Goal: Task Accomplishment & Management: Complete application form

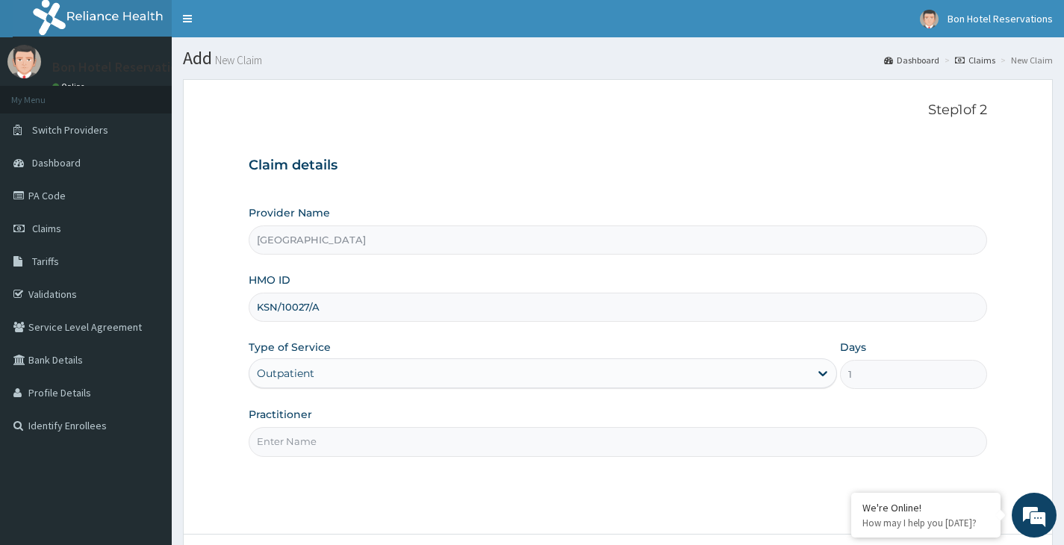
type input "KSN/10027/A"
click at [388, 448] on input "Practitioner" at bounding box center [618, 441] width 739 height 29
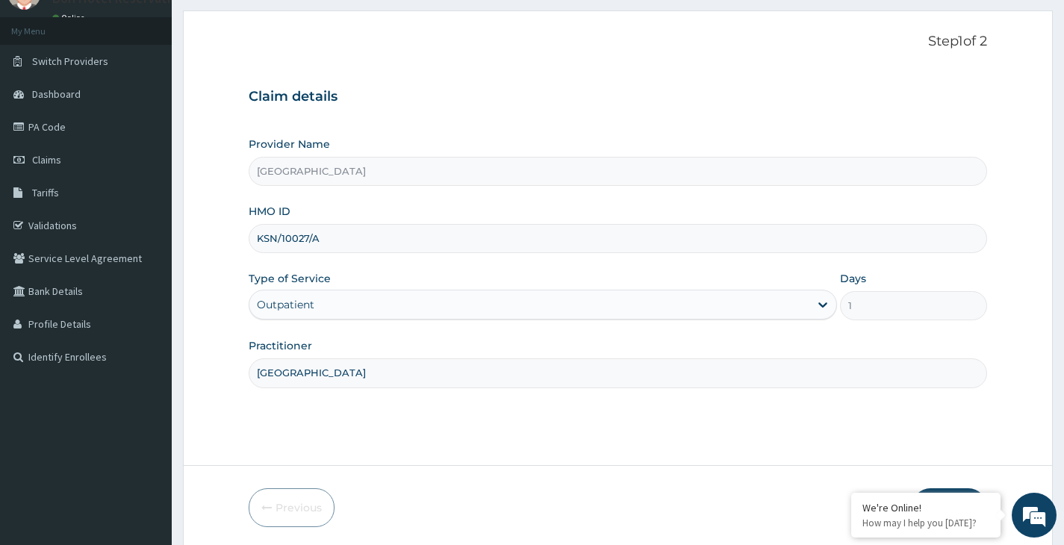
scroll to position [123, 0]
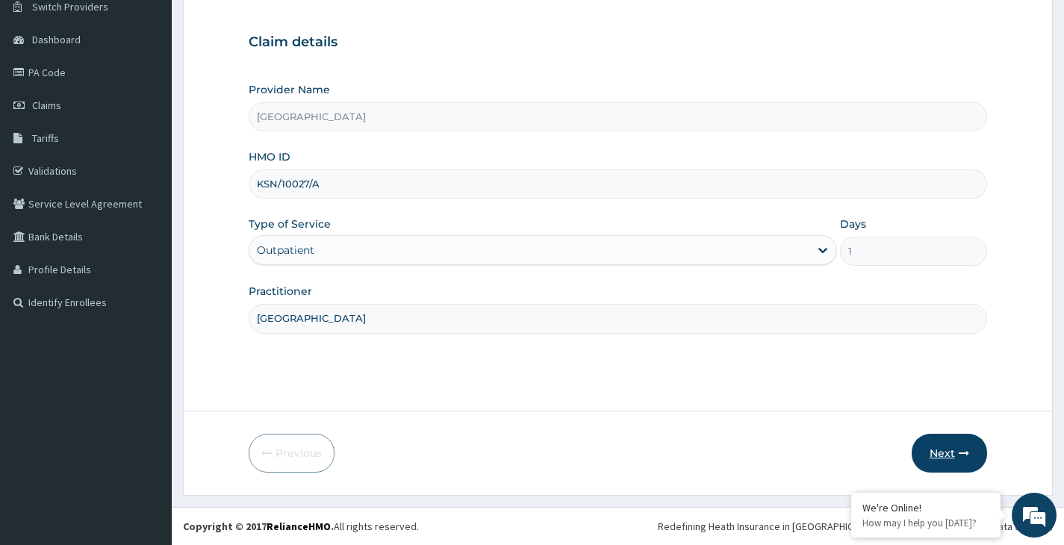
type input "[GEOGRAPHIC_DATA]"
click at [951, 447] on button "Next" at bounding box center [949, 453] width 75 height 39
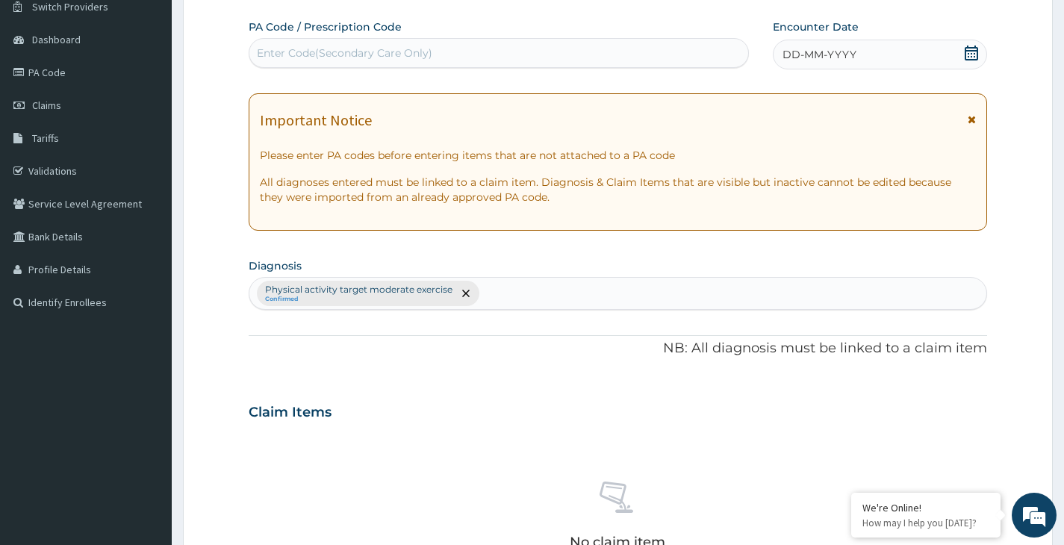
click at [461, 48] on div "Enter Code(Secondary Care Only)" at bounding box center [498, 53] width 499 height 24
type input "PA/ECBD74"
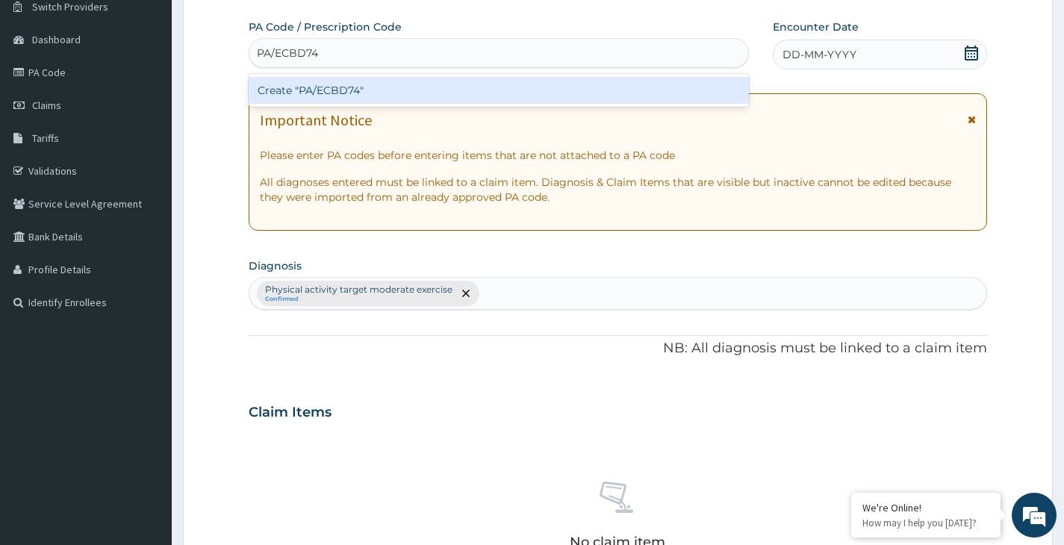
click at [485, 90] on div "Create "PA/ECBD74"" at bounding box center [499, 90] width 500 height 27
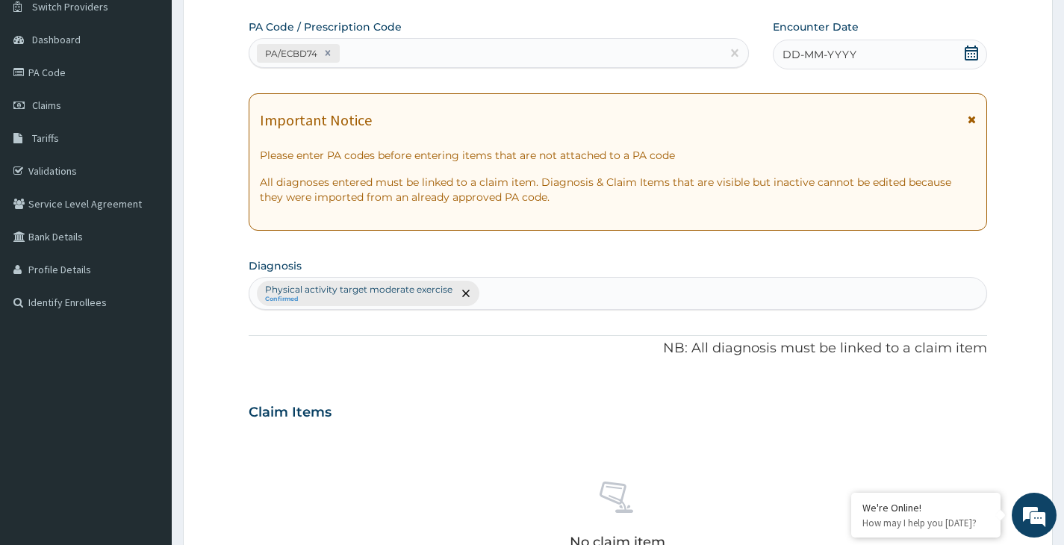
click at [973, 52] on icon at bounding box center [971, 53] width 15 height 15
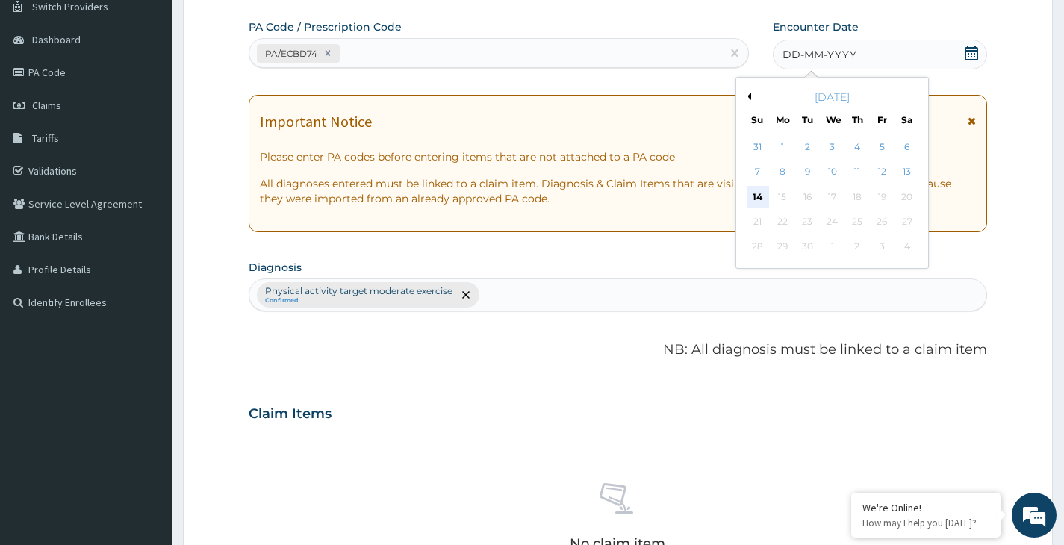
click at [754, 193] on div "14" at bounding box center [757, 197] width 22 height 22
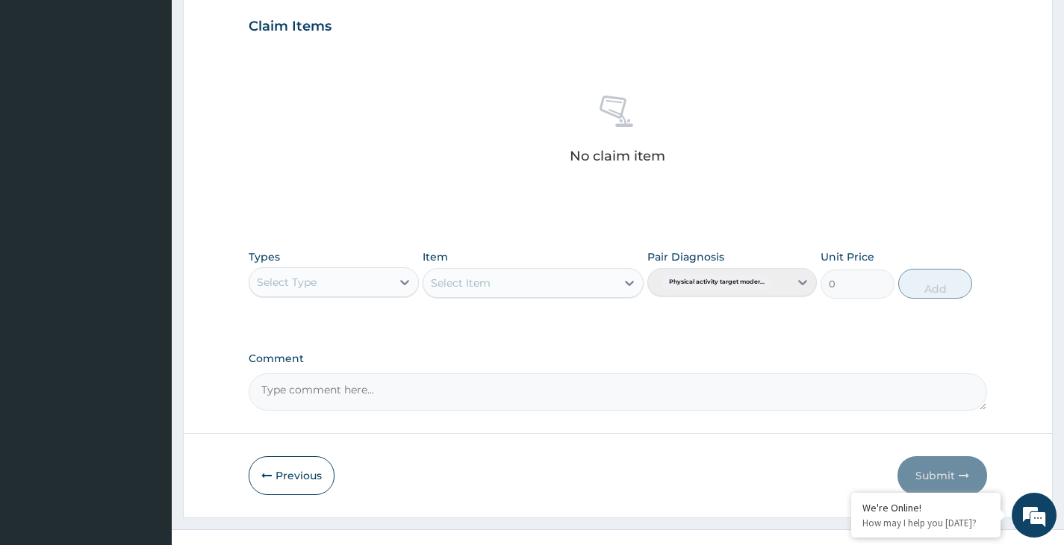
scroll to position [532, 0]
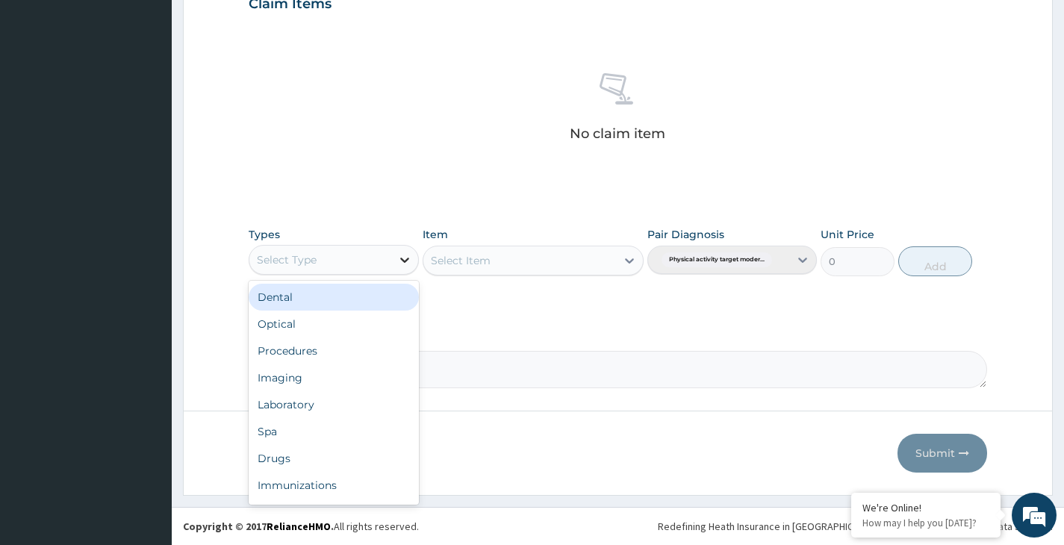
click at [403, 254] on icon at bounding box center [404, 259] width 15 height 15
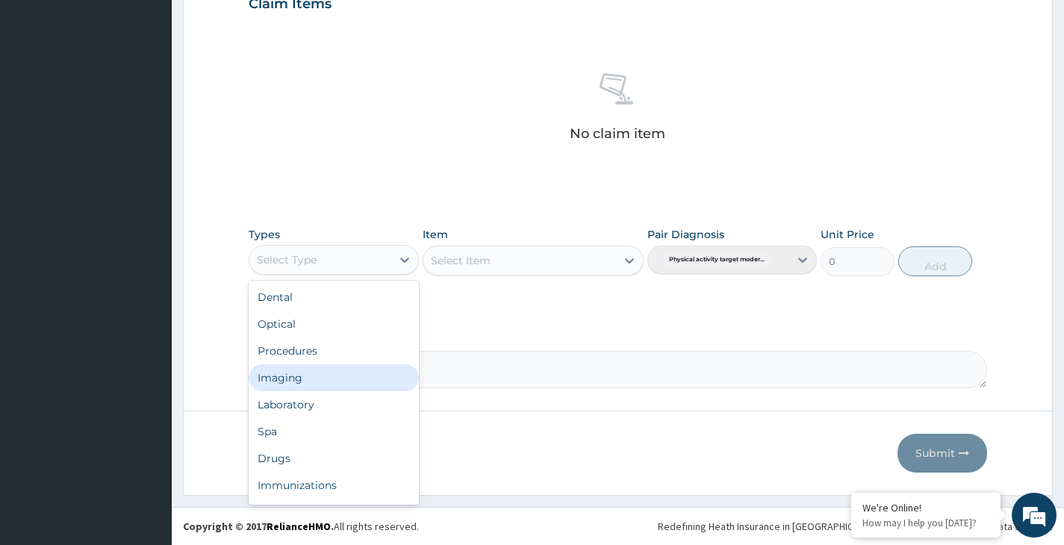
scroll to position [51, 0]
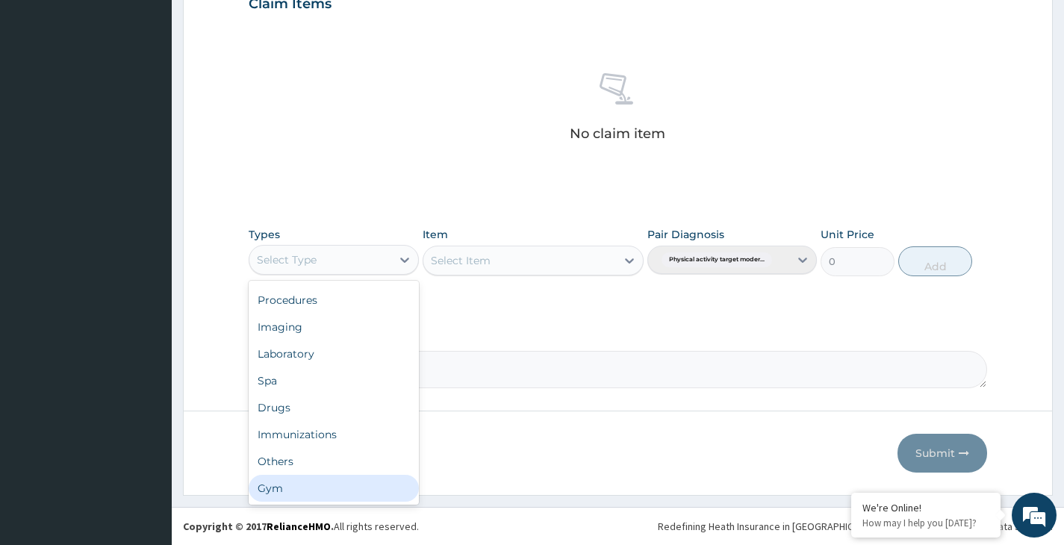
click at [347, 480] on div "Gym" at bounding box center [334, 488] width 170 height 27
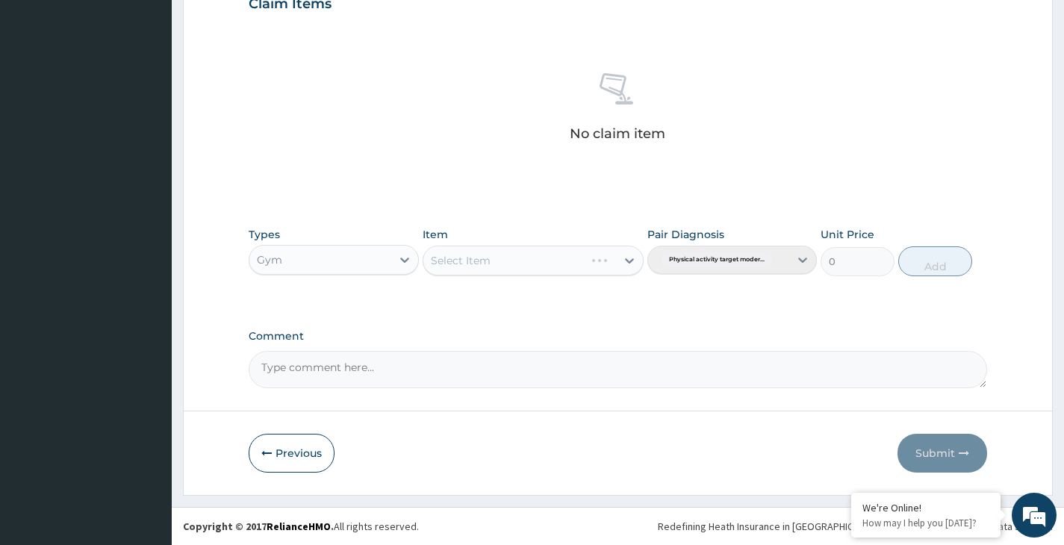
click at [628, 258] on div "Select Item" at bounding box center [534, 261] width 222 height 30
click at [630, 261] on icon at bounding box center [629, 260] width 15 height 15
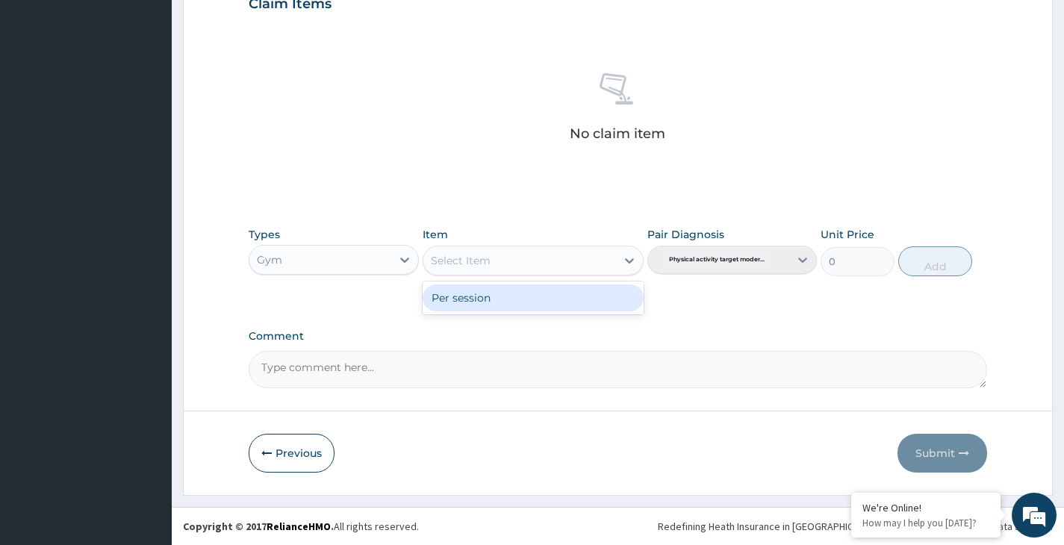
click at [590, 301] on div "Per session" at bounding box center [534, 298] width 222 height 27
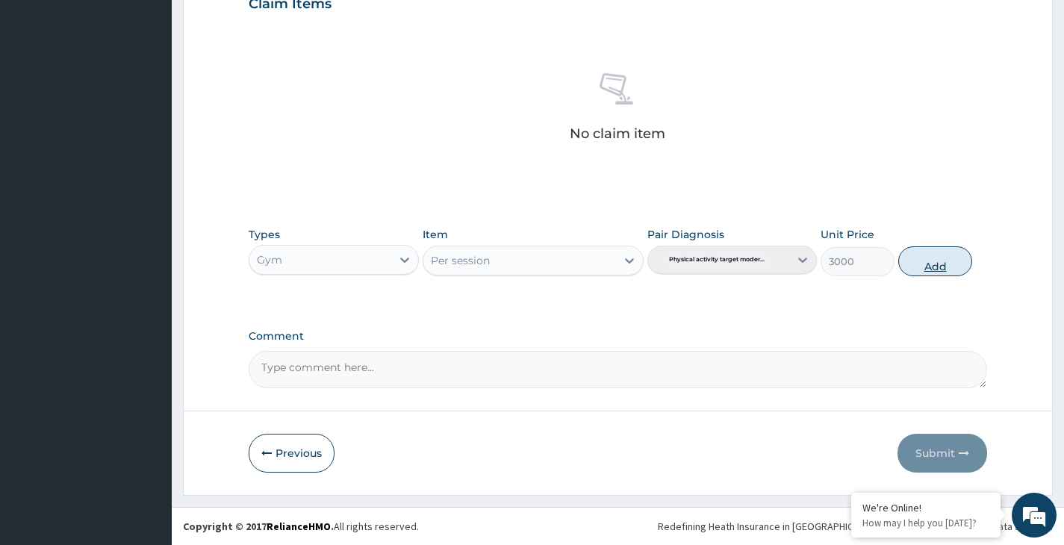
click at [938, 262] on button "Add" at bounding box center [935, 261] width 74 height 30
type input "0"
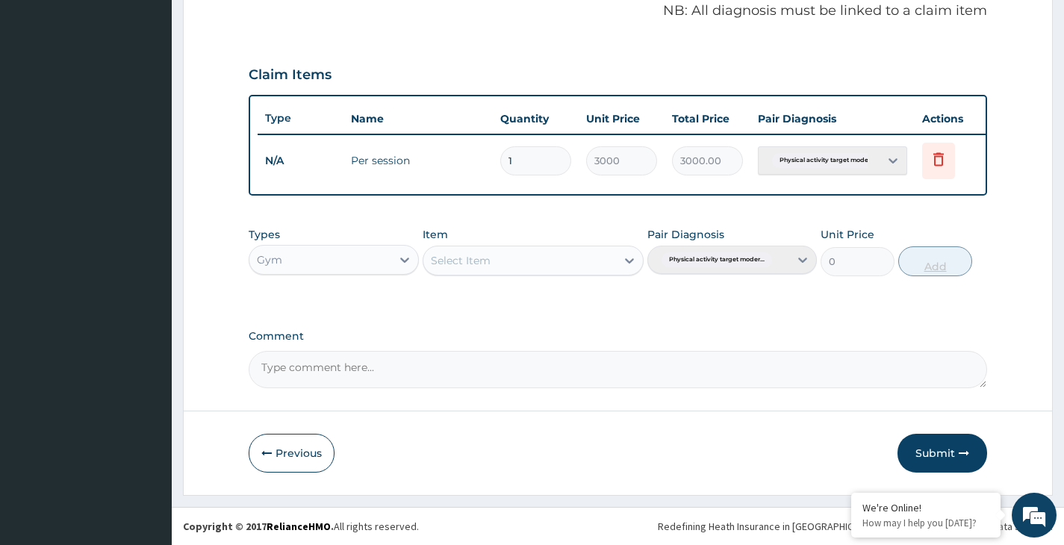
scroll to position [472, 0]
click at [930, 450] on button "Submit" at bounding box center [943, 453] width 90 height 39
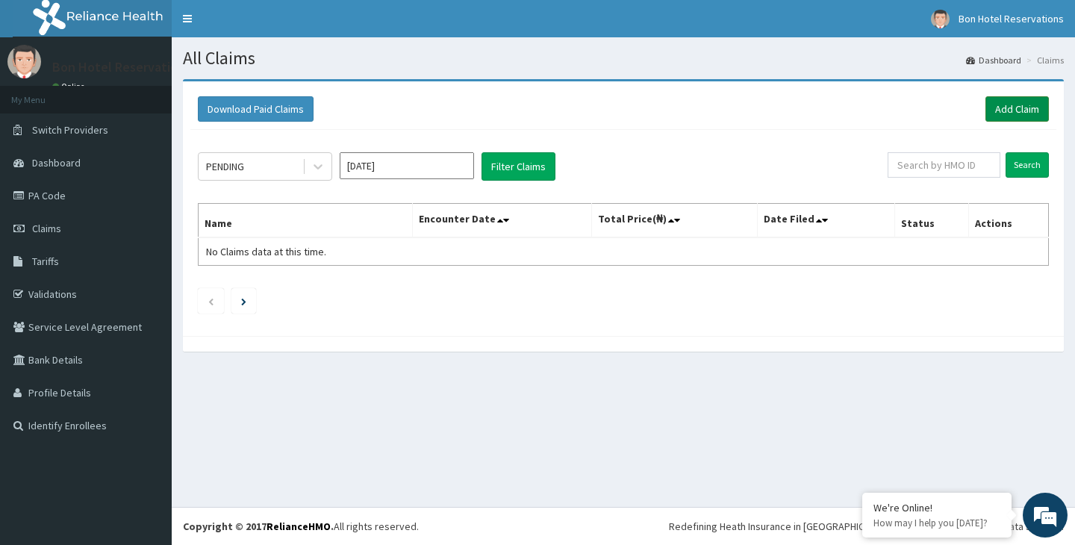
click at [1019, 104] on link "Add Claim" at bounding box center [1017, 108] width 63 height 25
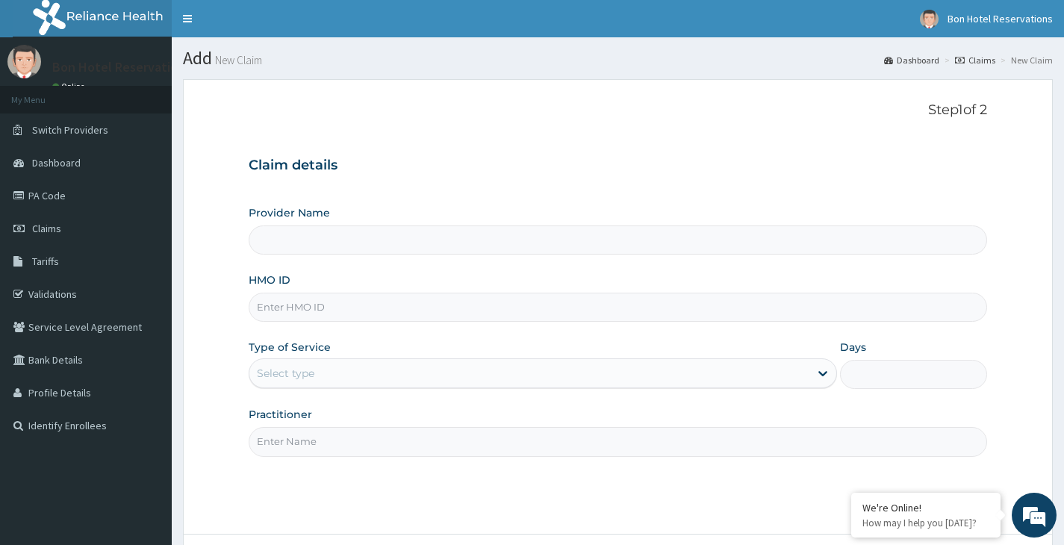
type input "[GEOGRAPHIC_DATA]"
type input "1"
click at [345, 306] on input "HMO ID" at bounding box center [618, 307] width 739 height 29
type input "KSN/10015/A"
click at [326, 446] on input "Practitioner" at bounding box center [618, 441] width 739 height 29
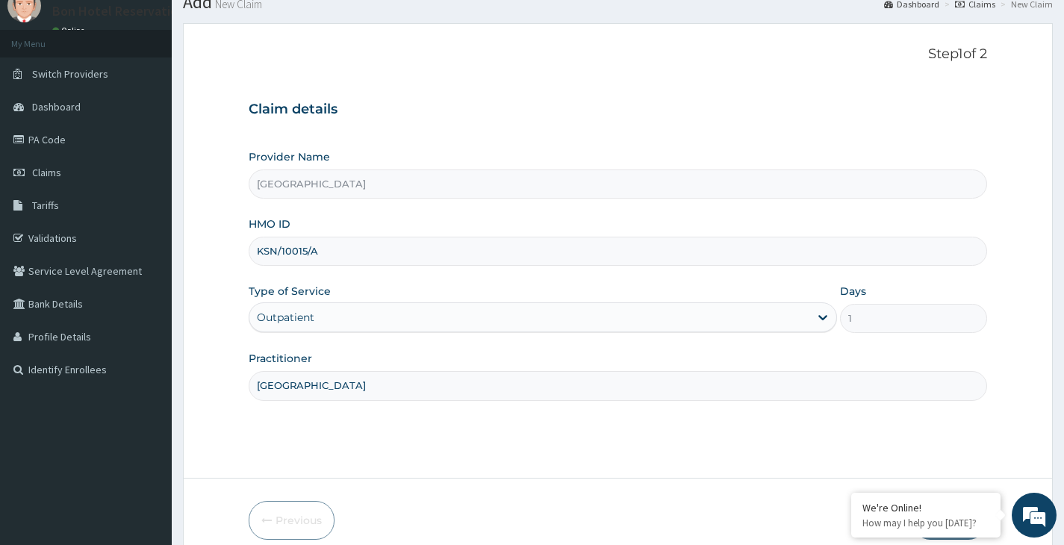
scroll to position [123, 0]
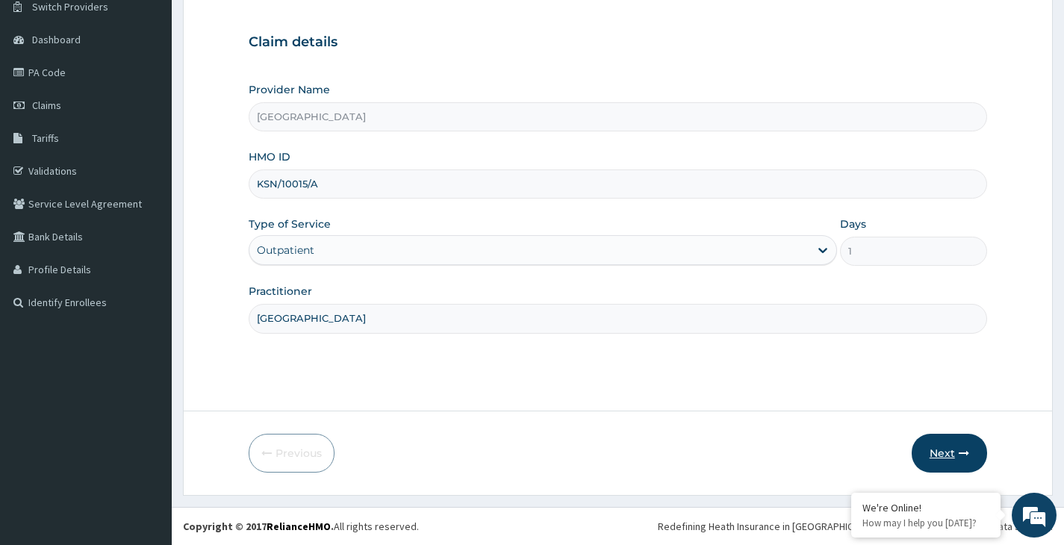
type input "[GEOGRAPHIC_DATA]"
click at [942, 447] on button "Next" at bounding box center [949, 453] width 75 height 39
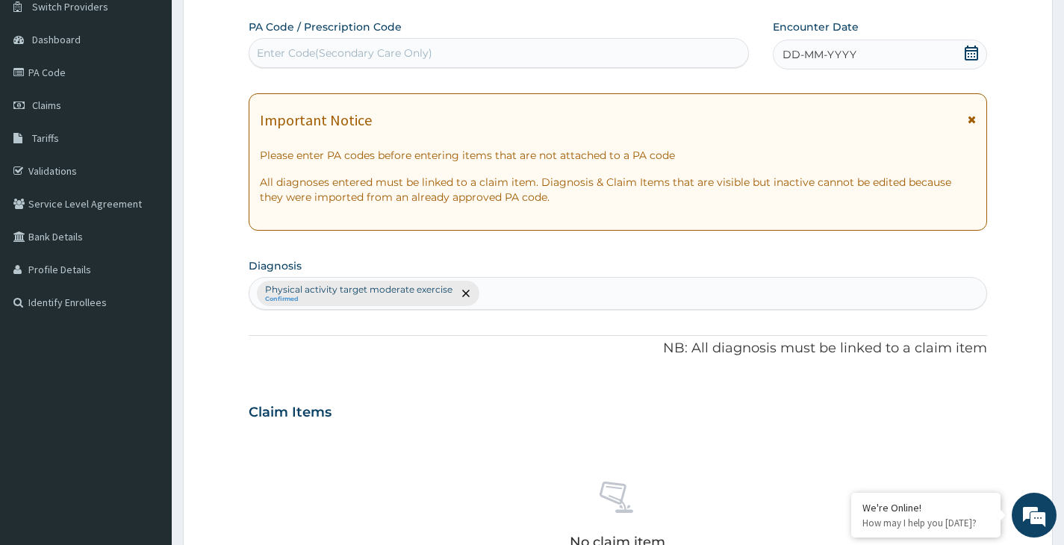
click at [426, 49] on div "Enter Code(Secondary Care Only)" at bounding box center [344, 53] width 175 height 15
type input "PA/C25012"
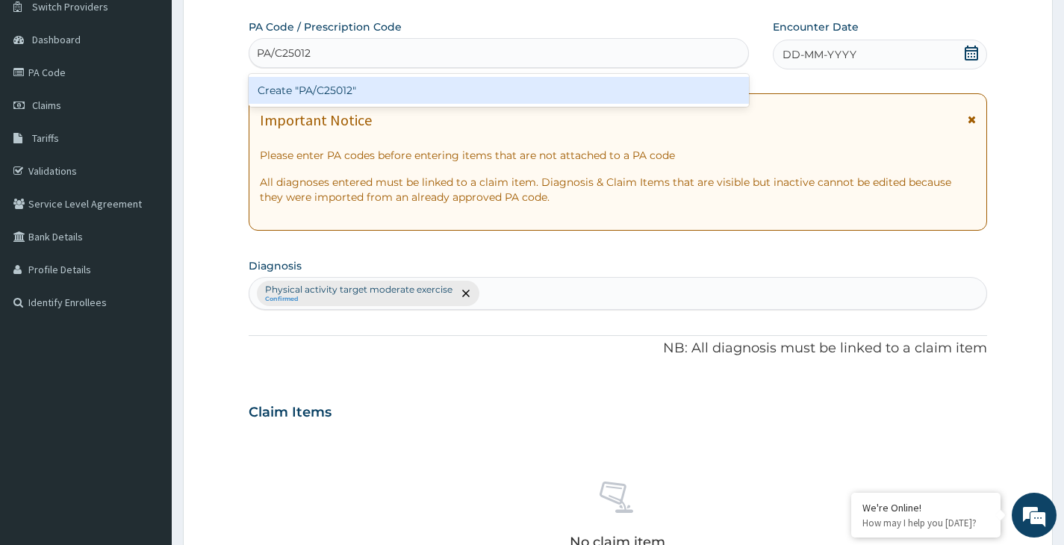
click at [368, 91] on div "Create "PA/C25012"" at bounding box center [499, 90] width 500 height 27
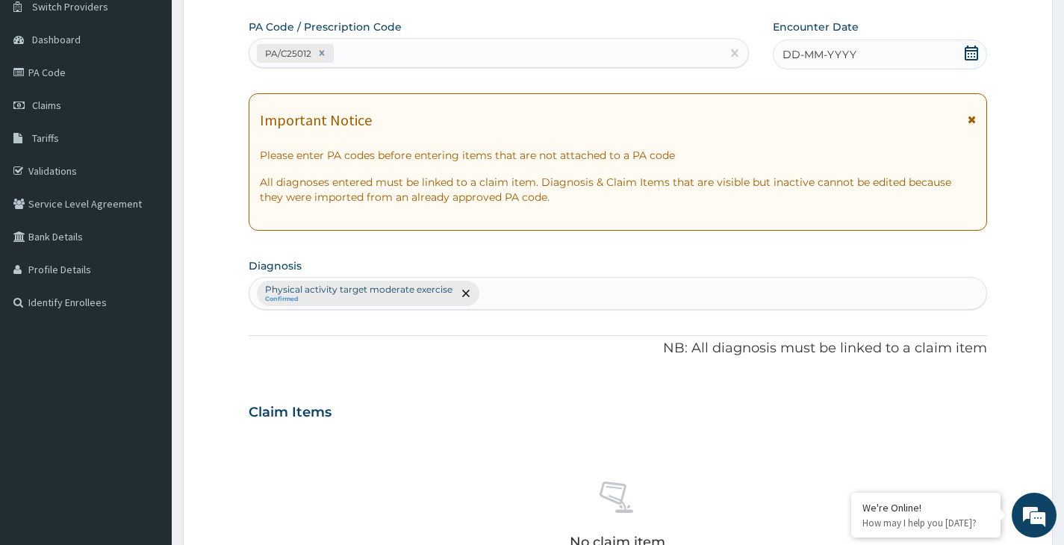
click at [970, 48] on icon at bounding box center [971, 53] width 13 height 15
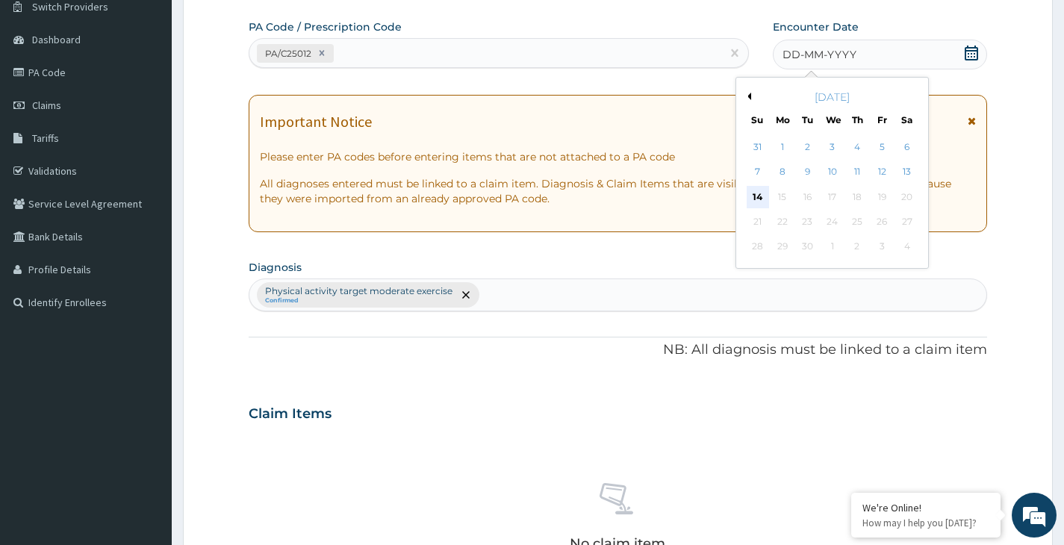
click at [755, 194] on div "14" at bounding box center [757, 197] width 22 height 22
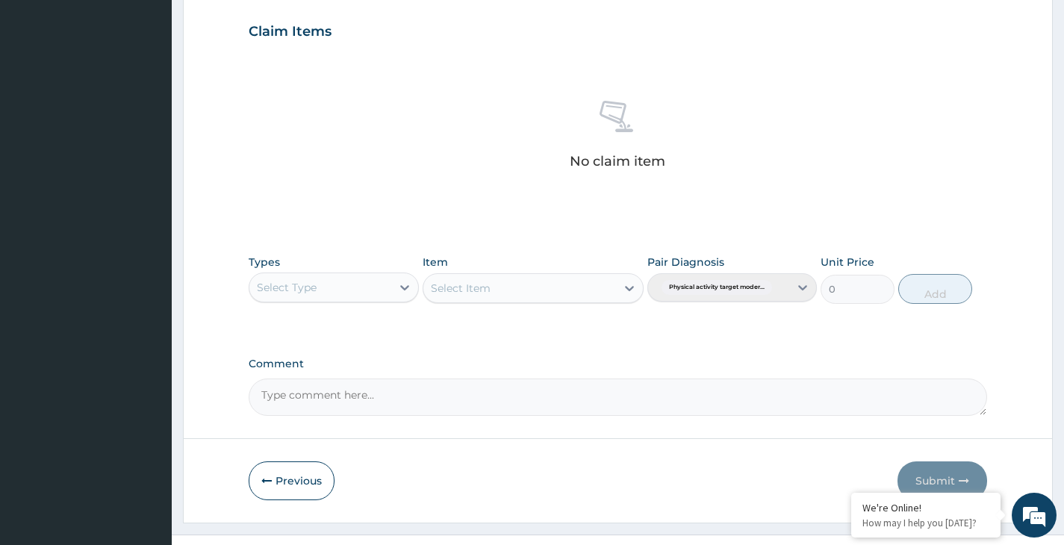
scroll to position [532, 0]
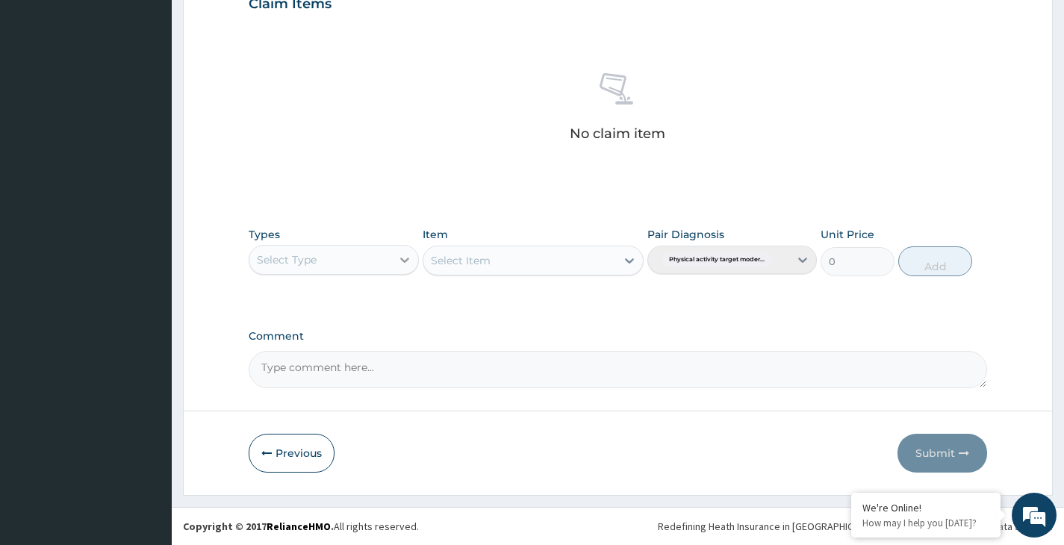
click at [408, 262] on icon at bounding box center [404, 259] width 15 height 15
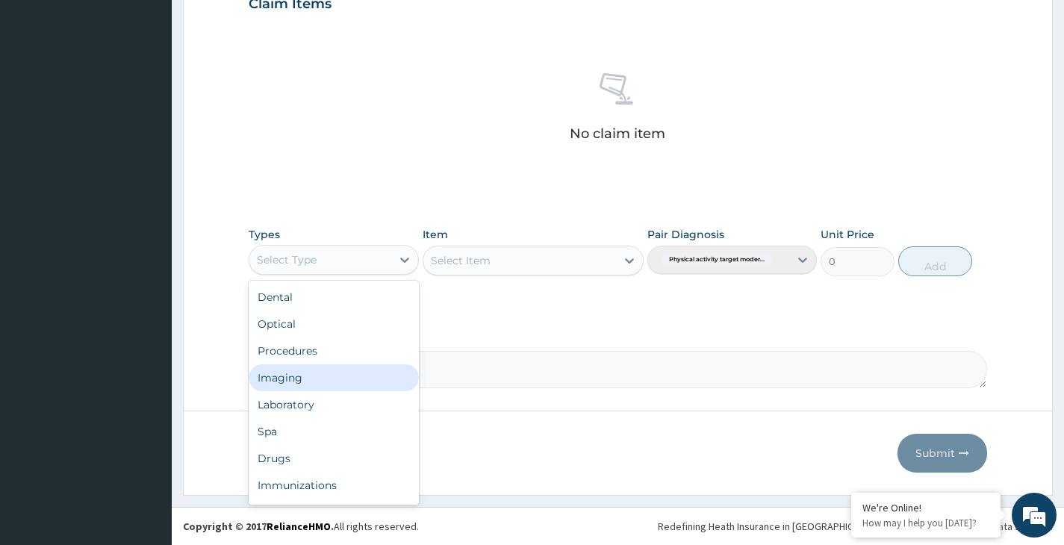
scroll to position [51, 0]
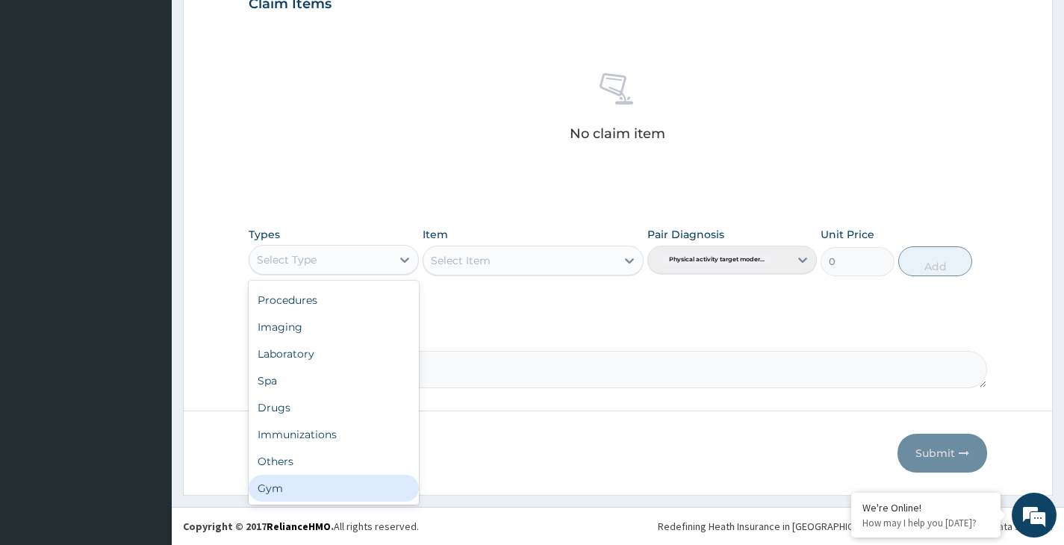
drag, startPoint x: 314, startPoint y: 485, endPoint x: 353, endPoint y: 443, distance: 57.6
click at [320, 477] on div "Gym" at bounding box center [334, 488] width 170 height 27
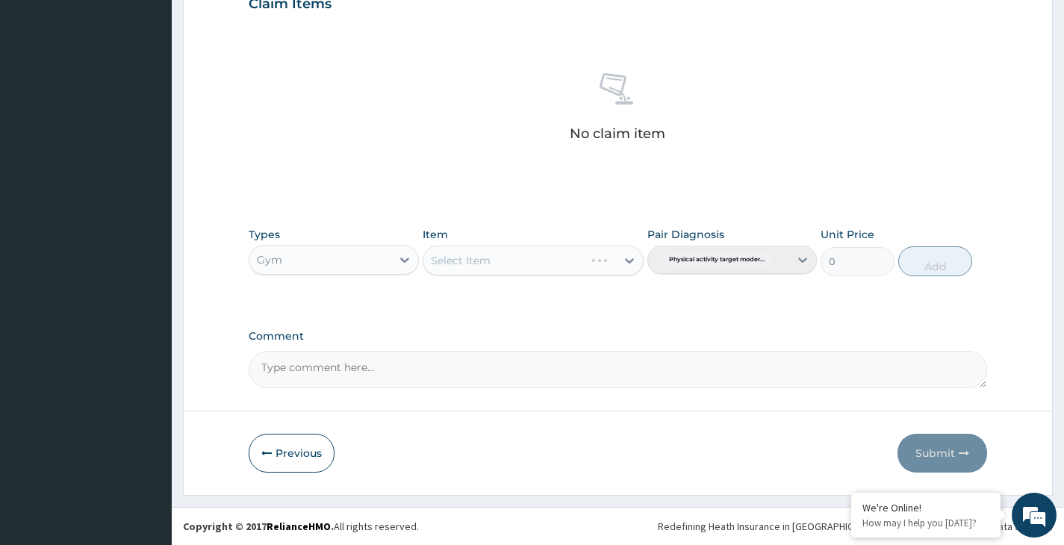
click at [627, 260] on div "Select Item" at bounding box center [534, 261] width 222 height 30
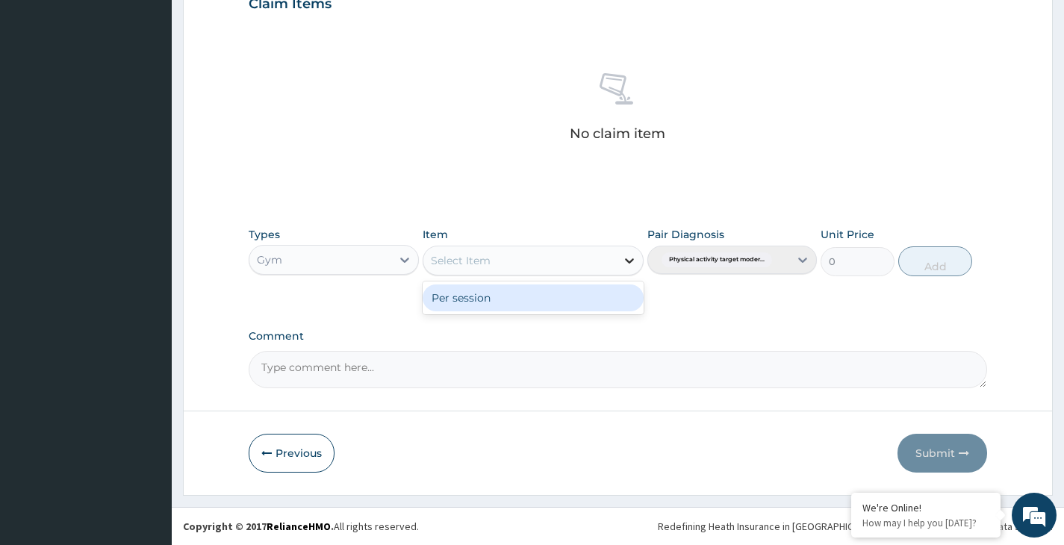
click at [628, 260] on icon at bounding box center [629, 260] width 15 height 15
click at [596, 303] on div "Per session" at bounding box center [534, 298] width 222 height 27
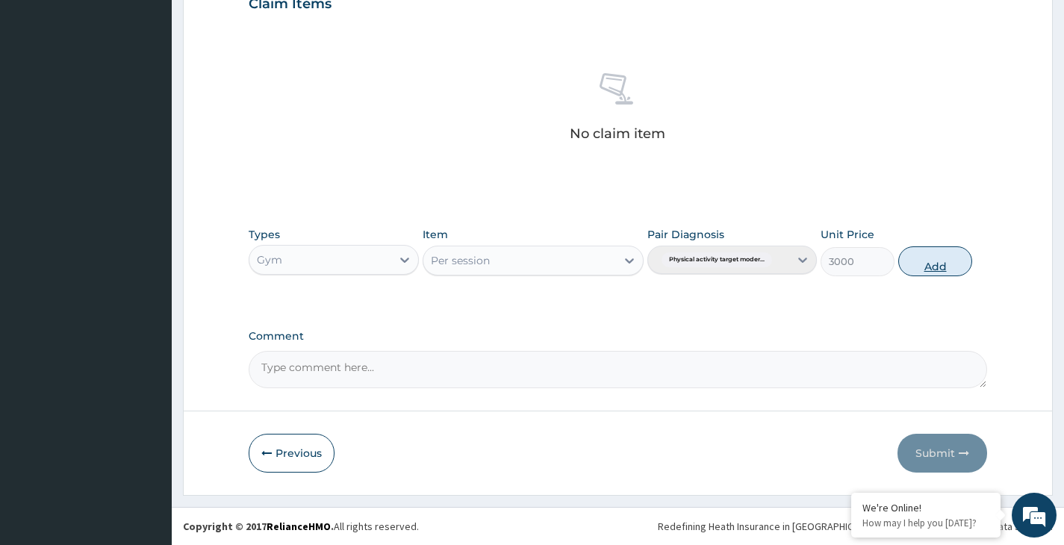
click at [933, 264] on button "Add" at bounding box center [935, 261] width 74 height 30
type input "0"
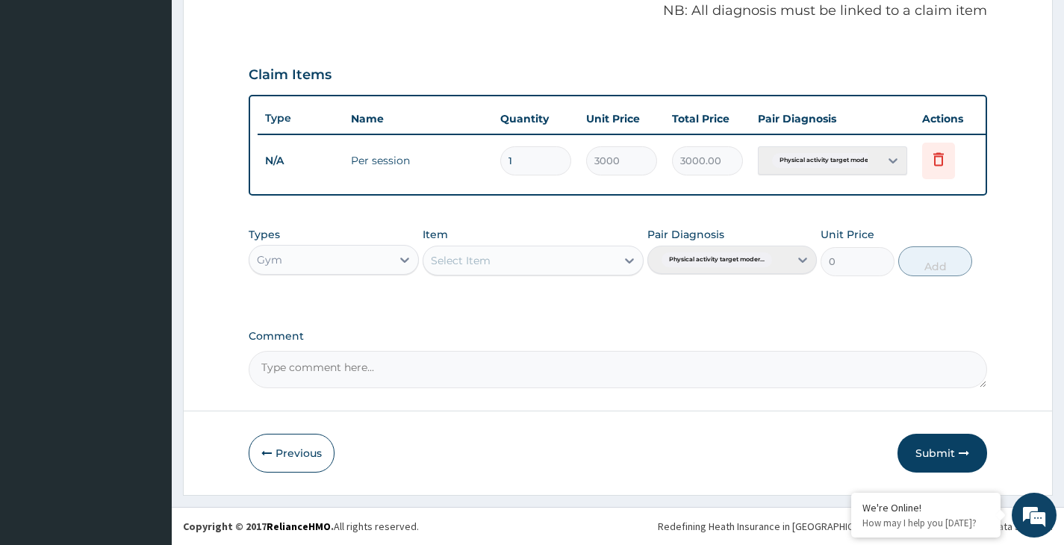
scroll to position [472, 0]
click at [947, 453] on button "Submit" at bounding box center [943, 453] width 90 height 39
